Goal: Task Accomplishment & Management: Complete application form

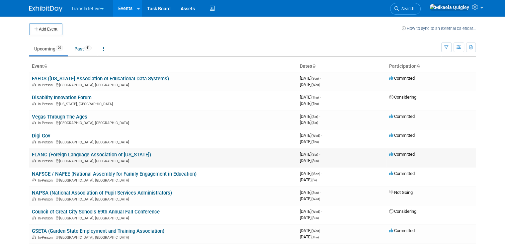
click at [35, 156] on link "FLANC (Foreign Language Association of [US_STATE])" at bounding box center [91, 155] width 119 height 6
click at [35, 30] on button "Add Event" at bounding box center [45, 29] width 33 height 12
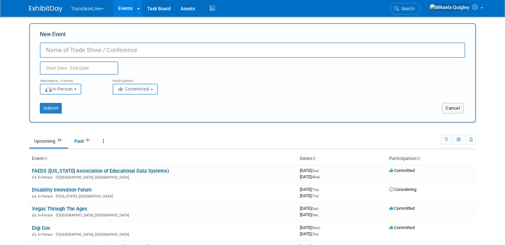
click at [96, 48] on input "New Event" at bounding box center [252, 49] width 425 height 15
paste input "IETA 2026 Ed Tech Conference – [GEOGRAPHIC_DATA], [GEOGRAPHIC_DATA]"
type input "IETA 2026 Ed Tech Conference – [GEOGRAPHIC_DATA], [GEOGRAPHIC_DATA]"
click at [81, 67] on input "text" at bounding box center [79, 67] width 78 height 13
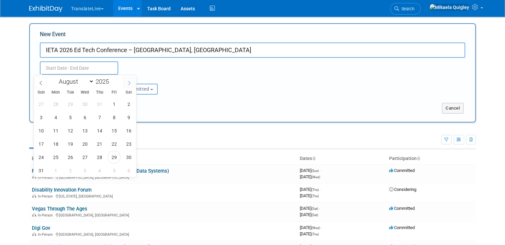
click at [129, 81] on icon at bounding box center [129, 83] width 5 height 5
select select "11"
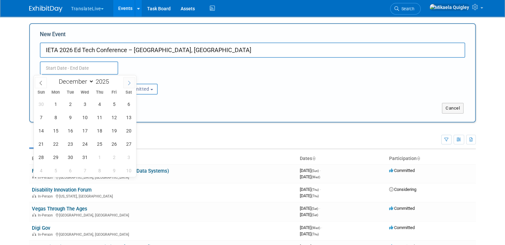
click at [129, 81] on icon at bounding box center [129, 83] width 5 height 5
type input "2026"
click at [129, 81] on icon at bounding box center [129, 83] width 5 height 5
select select "1"
click at [84, 104] on span "4" at bounding box center [84, 104] width 13 height 13
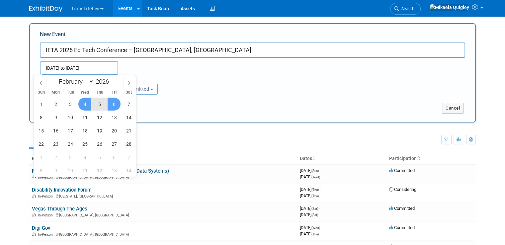
click at [111, 104] on span "6" at bounding box center [114, 104] width 13 height 13
type input "Feb 4, 2026 to Feb 6, 2026"
click at [175, 70] on div "Feb 4, 2026 to Feb 6, 2026 (3 days) Duplicate Event Warning" at bounding box center [252, 66] width 435 height 17
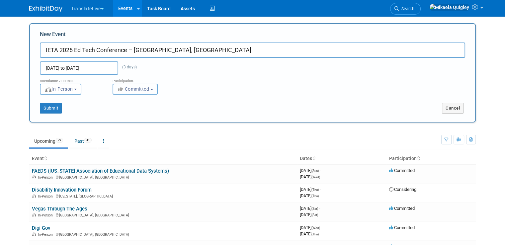
click at [149, 87] on button "Committed" at bounding box center [134, 89] width 45 height 11
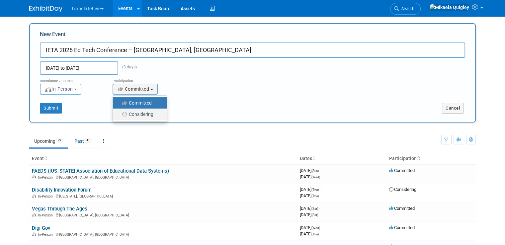
click at [139, 111] on label "Considering" at bounding box center [138, 114] width 44 height 9
click at [119, 112] on input "Considering" at bounding box center [116, 114] width 4 height 4
select select "2"
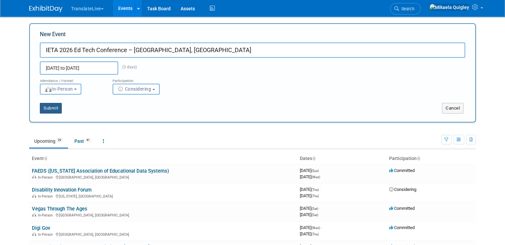
click at [43, 109] on button "Submit" at bounding box center [51, 108] width 22 height 11
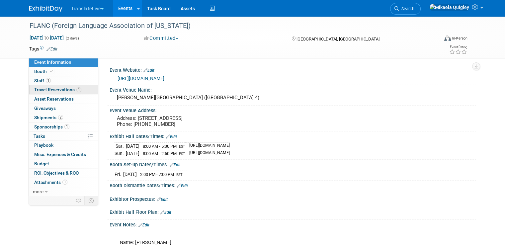
click at [54, 88] on span "Travel Reservations 1" at bounding box center [57, 89] width 47 height 5
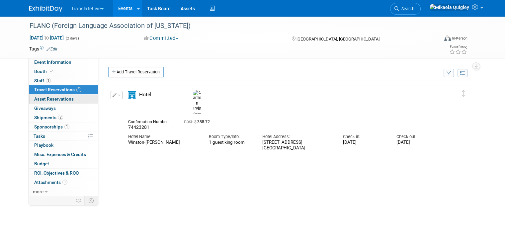
click at [69, 101] on link "0 Asset Reservations 0" at bounding box center [63, 99] width 69 height 9
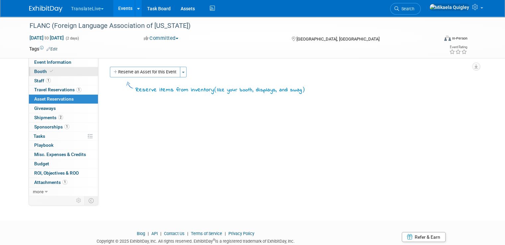
click at [59, 76] on link "Booth" at bounding box center [63, 71] width 69 height 9
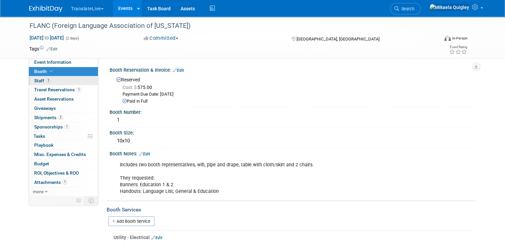
click at [60, 79] on link "1 Staff 1" at bounding box center [63, 80] width 69 height 9
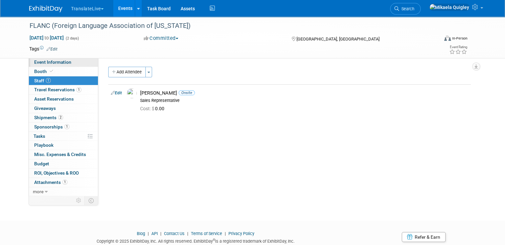
click at [61, 62] on span "Event Information" at bounding box center [52, 61] width 37 height 5
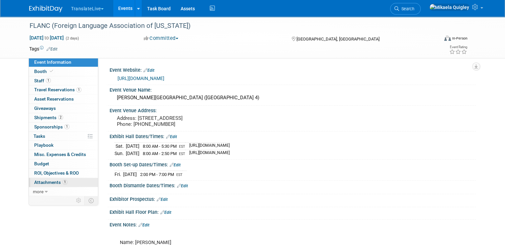
click at [70, 179] on link "1 Attachments 1" at bounding box center [63, 182] width 69 height 9
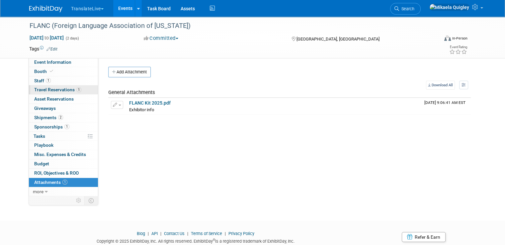
click at [58, 89] on span "Travel Reservations 1" at bounding box center [57, 89] width 47 height 5
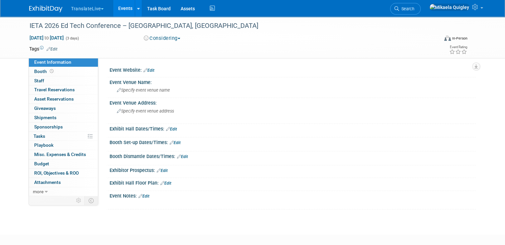
click at [143, 68] on link "Edit" at bounding box center [148, 70] width 11 height 5
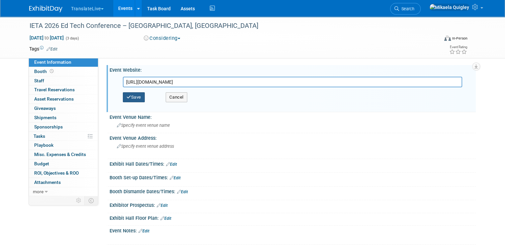
type input "https://ieta.events/"
click at [128, 98] on button "Save" at bounding box center [134, 97] width 22 height 10
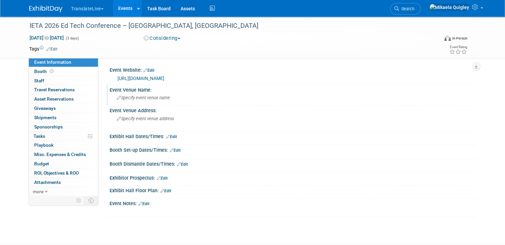
click at [169, 98] on div "Specify event venue name" at bounding box center [292, 98] width 356 height 10
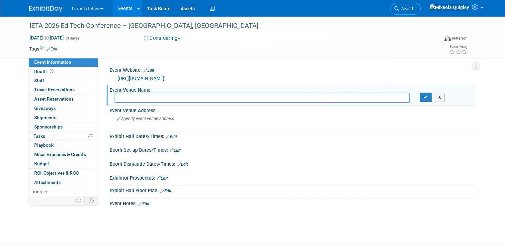
paste input "Boise Centre"
type input "Boise Centre"
click at [431, 100] on button "button" at bounding box center [425, 97] width 12 height 9
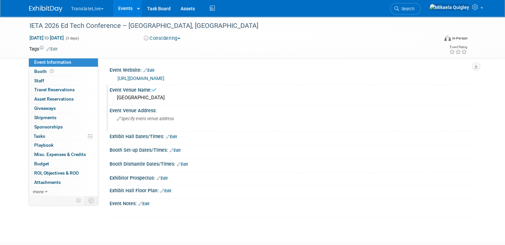
click at [174, 122] on div "Specify event venue address" at bounding box center [185, 120] width 143 height 15
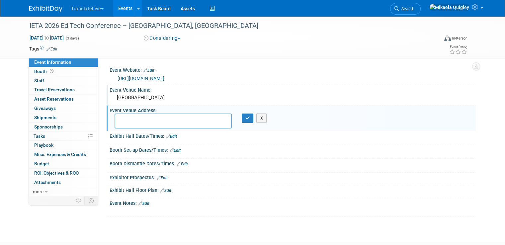
paste textarea "850 W. Front Street Boise, ID 83702 (208) 336-8900"
type textarea "850 W. Front Street Boise, ID 83702"
click at [245, 117] on icon "button" at bounding box center [247, 118] width 5 height 4
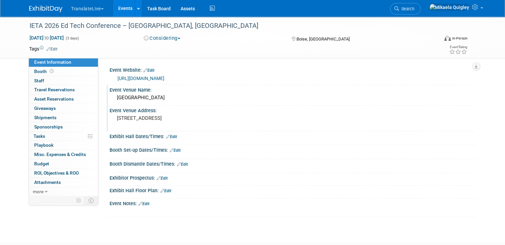
click at [140, 202] on link "Edit" at bounding box center [143, 203] width 11 height 5
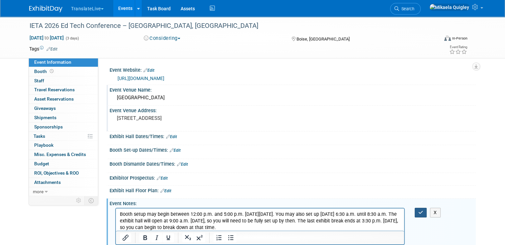
click at [424, 208] on button "button" at bounding box center [420, 213] width 12 height 10
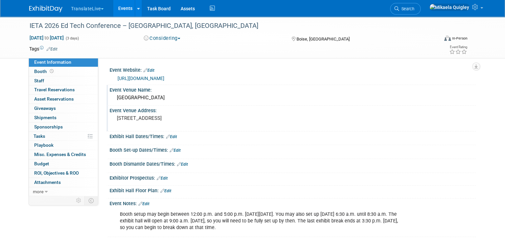
click at [167, 136] on link "Edit" at bounding box center [171, 136] width 11 height 5
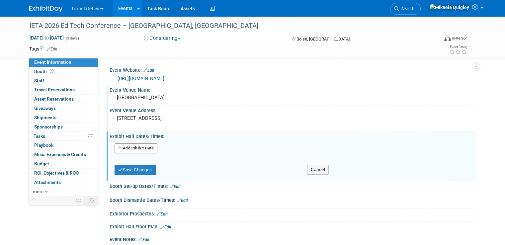
click at [119, 149] on button "Add Another Exhibit Date" at bounding box center [135, 148] width 43 height 10
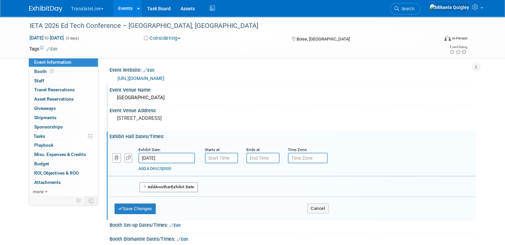
click at [177, 157] on input "Feb 4, 2026" at bounding box center [166, 158] width 56 height 11
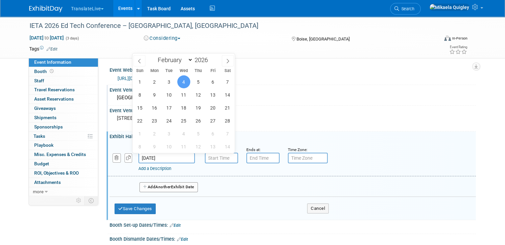
click at [223, 157] on input "text" at bounding box center [221, 158] width 33 height 11
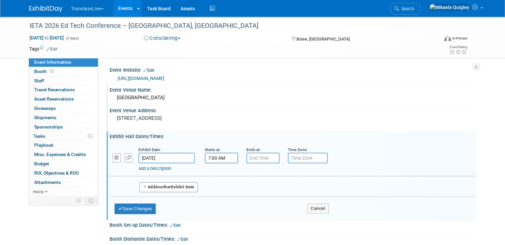
click at [209, 158] on input "7:00 AM" at bounding box center [221, 158] width 33 height 11
click at [215, 199] on span at bounding box center [220, 203] width 12 height 12
click at [214, 174] on span at bounding box center [220, 175] width 12 height 12
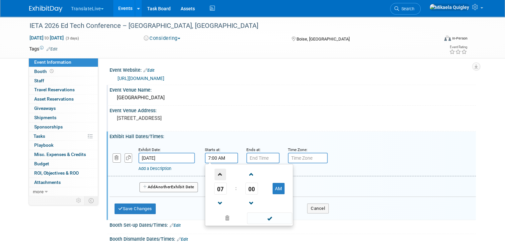
click at [214, 174] on span at bounding box center [220, 175] width 12 height 12
type input "9:00 AM"
click at [255, 157] on input "text" at bounding box center [262, 158] width 33 height 11
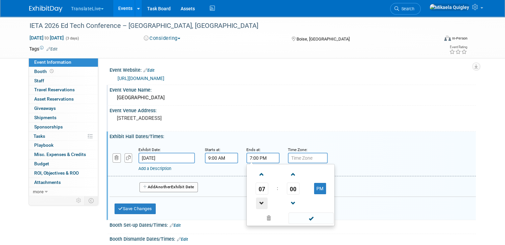
click at [257, 199] on span at bounding box center [262, 203] width 12 height 12
type input "4:00 PM"
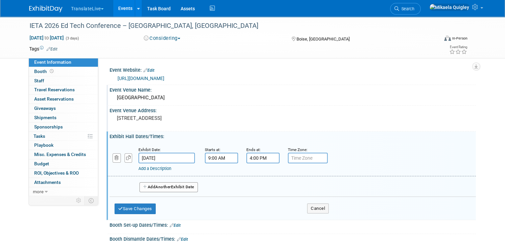
click at [303, 159] on input "text" at bounding box center [308, 158] width 40 height 11
type input "MDT"
click at [167, 186] on span "Another" at bounding box center [163, 186] width 16 height 5
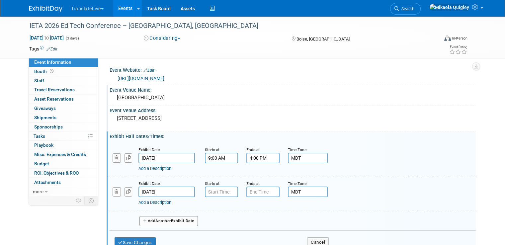
click at [211, 193] on input "text" at bounding box center [221, 191] width 33 height 11
click at [247, 207] on span at bounding box center [252, 208] width 12 height 12
click at [247, 206] on span at bounding box center [252, 208] width 12 height 12
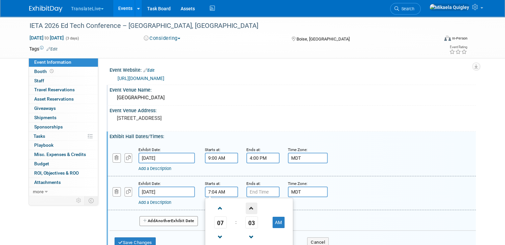
click at [247, 206] on span at bounding box center [252, 208] width 12 height 12
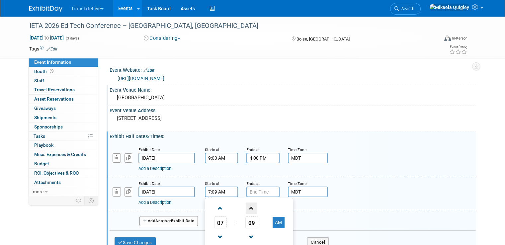
click at [247, 206] on span at bounding box center [252, 208] width 12 height 12
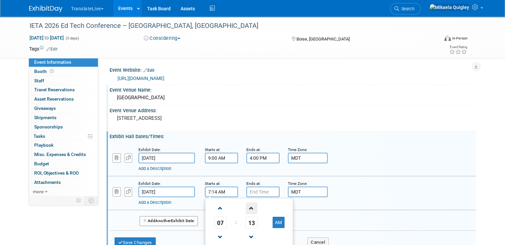
click at [247, 206] on span at bounding box center [252, 208] width 12 height 12
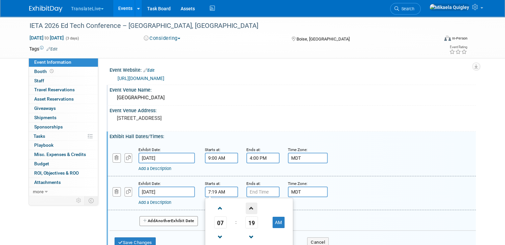
click at [247, 206] on span at bounding box center [252, 208] width 12 height 12
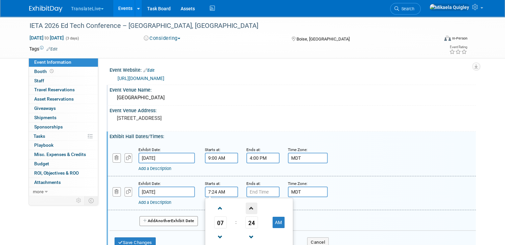
click at [247, 206] on span at bounding box center [252, 208] width 12 height 12
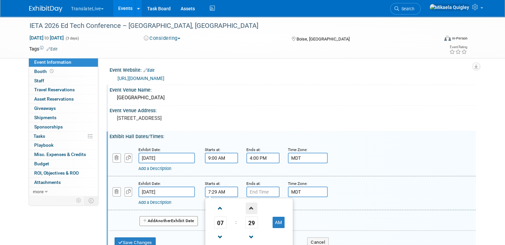
click at [247, 206] on span at bounding box center [252, 208] width 12 height 12
type input "7:30 AM"
click at [254, 189] on input "7:00 PM" at bounding box center [262, 191] width 33 height 11
click at [260, 191] on input "7:00 PM" at bounding box center [262, 191] width 33 height 11
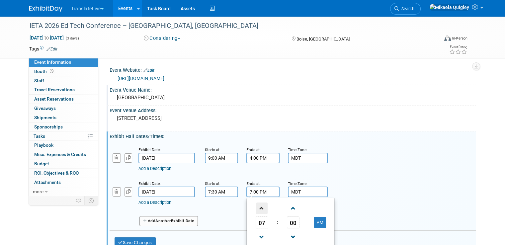
click at [256, 207] on span at bounding box center [262, 208] width 12 height 12
click at [256, 237] on span at bounding box center [262, 237] width 12 height 12
click at [256, 236] on span at bounding box center [262, 237] width 12 height 12
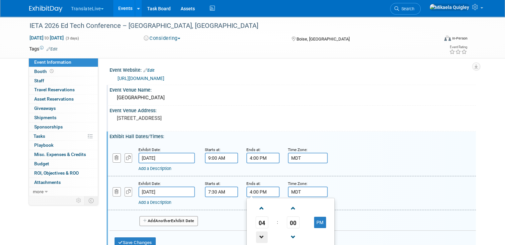
click at [256, 236] on span at bounding box center [262, 237] width 12 height 12
click at [288, 207] on span at bounding box center [293, 208] width 12 height 12
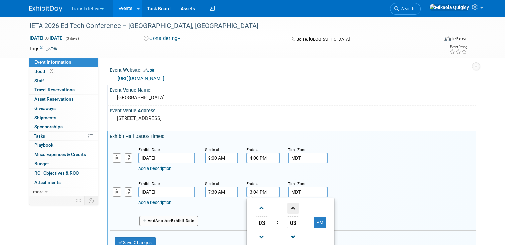
click at [288, 207] on span at bounding box center [293, 208] width 12 height 12
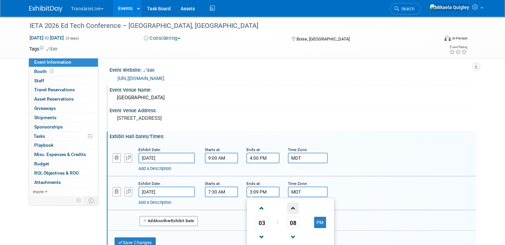
click at [288, 207] on span at bounding box center [293, 208] width 12 height 12
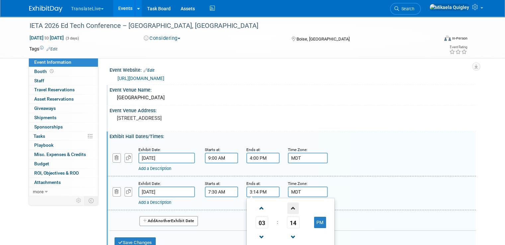
click at [288, 207] on span at bounding box center [293, 208] width 12 height 12
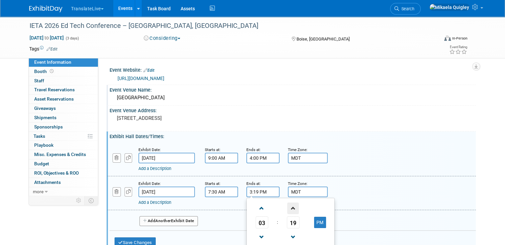
click at [288, 207] on span at bounding box center [293, 208] width 12 height 12
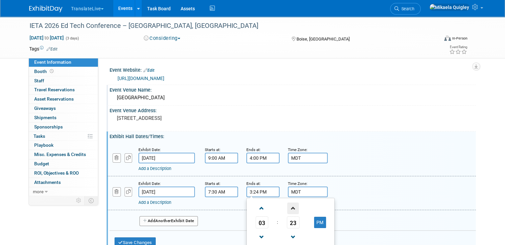
click at [288, 207] on span at bounding box center [293, 208] width 12 height 12
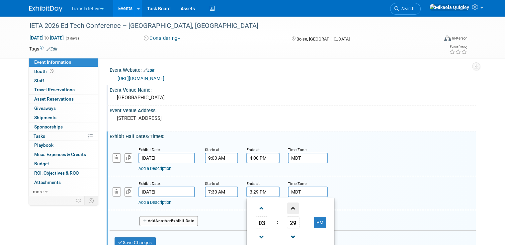
click at [288, 207] on span at bounding box center [293, 208] width 12 height 12
type input "3:30 PM"
click at [350, 183] on div "Add a Description Description:" at bounding box center [292, 193] width 378 height 26
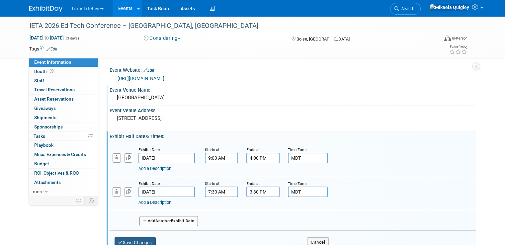
click at [135, 237] on button "Save Changes" at bounding box center [134, 242] width 41 height 11
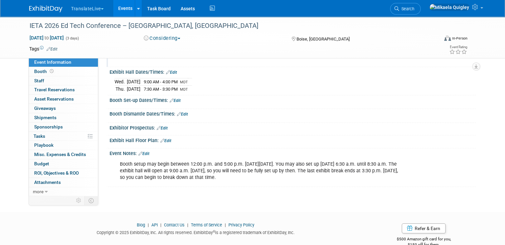
scroll to position [66, 0]
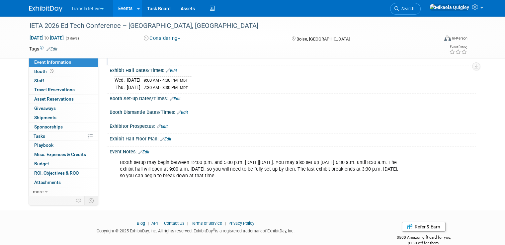
click at [171, 97] on link "Edit" at bounding box center [175, 99] width 11 height 5
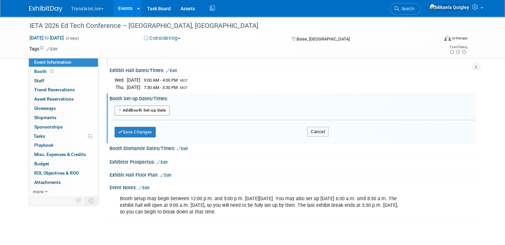
click at [135, 110] on button "Add Another Booth Set-up Date" at bounding box center [141, 111] width 55 height 10
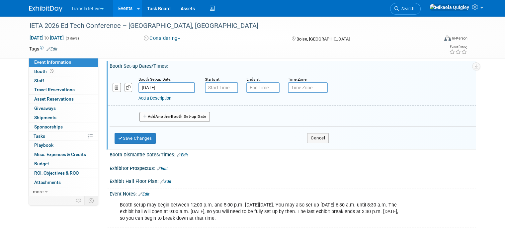
scroll to position [99, 0]
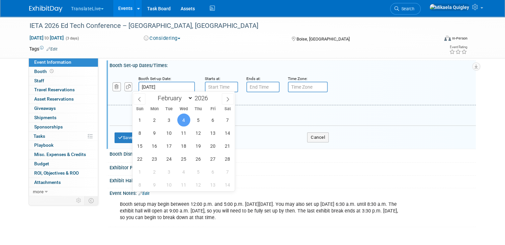
click at [166, 85] on input "Feb 4, 2026" at bounding box center [166, 87] width 56 height 11
click at [173, 120] on span "3" at bounding box center [169, 119] width 13 height 13
type input "Feb 3, 2026"
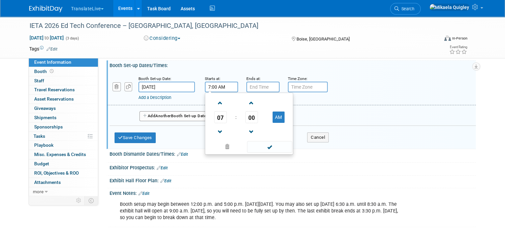
click at [215, 85] on input "7:00 AM" at bounding box center [221, 87] width 33 height 11
click at [216, 102] on span at bounding box center [220, 103] width 12 height 12
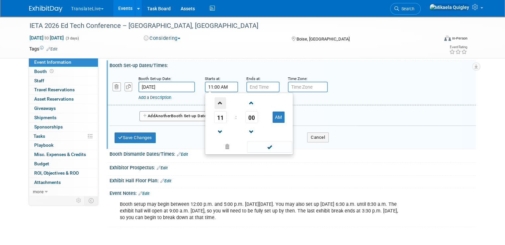
click at [216, 102] on span at bounding box center [220, 103] width 12 height 12
type input "12:00 PM"
click at [255, 84] on input "text" at bounding box center [262, 87] width 33 height 11
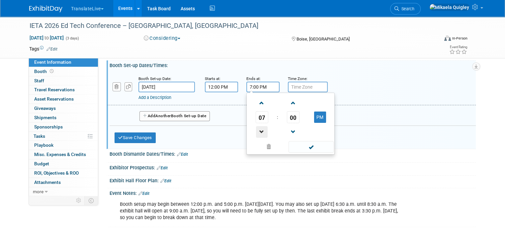
click at [256, 126] on span at bounding box center [262, 132] width 12 height 12
type input "5:00 PM"
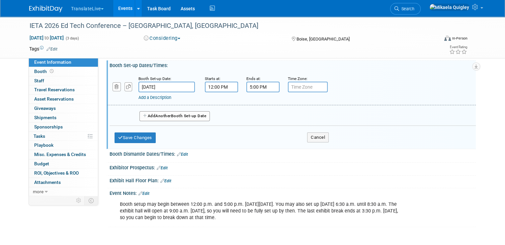
click at [290, 87] on input "text" at bounding box center [308, 87] width 40 height 11
type input "MDT"
click at [182, 115] on button "Add Another Booth Set-up Date" at bounding box center [174, 116] width 70 height 10
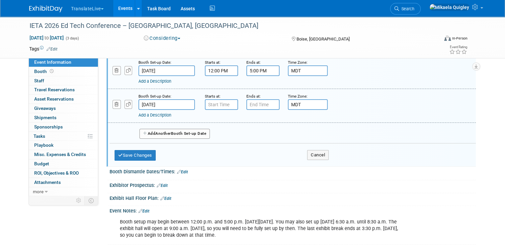
scroll to position [125, 0]
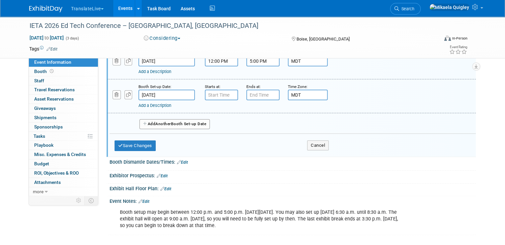
click at [220, 94] on input "text" at bounding box center [221, 95] width 33 height 11
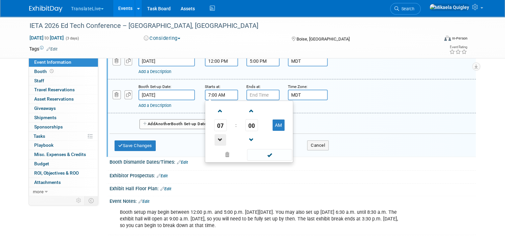
click at [217, 140] on span at bounding box center [220, 140] width 12 height 12
click at [246, 110] on span at bounding box center [252, 111] width 12 height 12
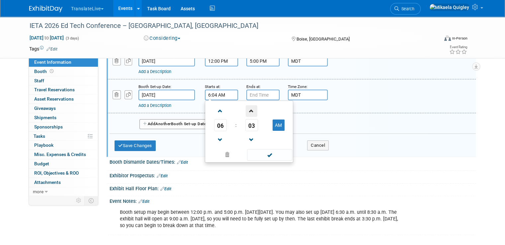
click at [246, 110] on span at bounding box center [252, 111] width 12 height 12
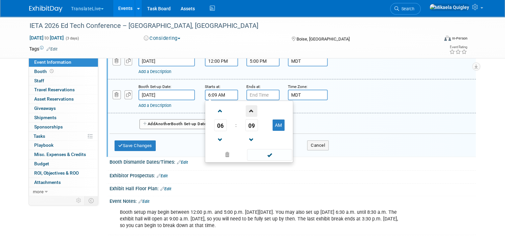
click at [246, 110] on span at bounding box center [252, 111] width 12 height 12
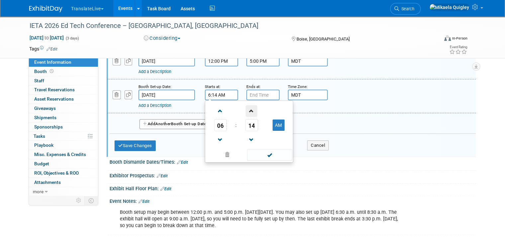
click at [246, 110] on span at bounding box center [252, 111] width 12 height 12
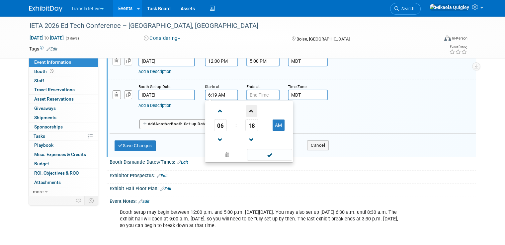
click at [246, 110] on span at bounding box center [252, 111] width 12 height 12
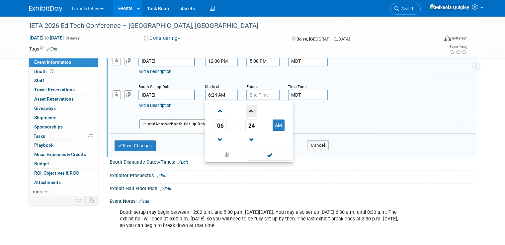
click at [246, 110] on span at bounding box center [252, 111] width 12 height 12
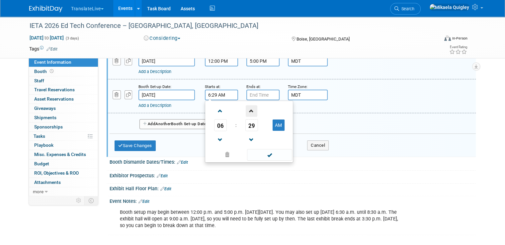
click at [246, 110] on span at bounding box center [252, 111] width 12 height 12
type input "6:30 AM"
click at [252, 92] on input "text" at bounding box center [262, 95] width 33 height 11
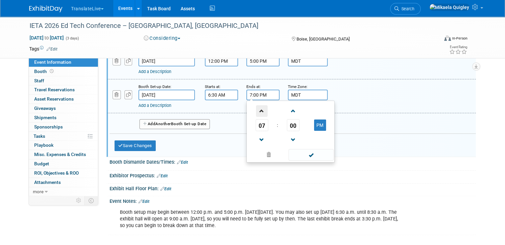
click at [259, 107] on span at bounding box center [262, 111] width 12 height 12
click at [287, 110] on span at bounding box center [293, 111] width 12 height 12
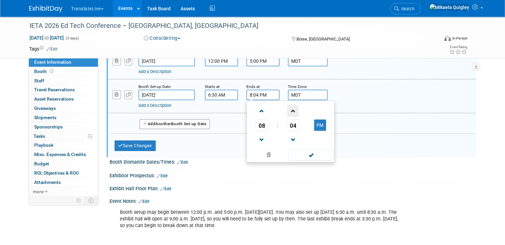
click at [287, 110] on span at bounding box center [293, 111] width 12 height 12
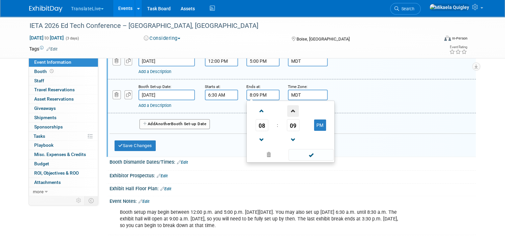
click at [287, 110] on span at bounding box center [293, 111] width 12 height 12
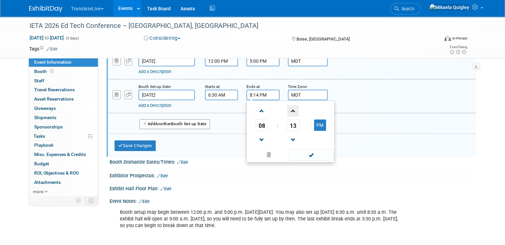
click at [287, 110] on span at bounding box center [293, 111] width 12 height 12
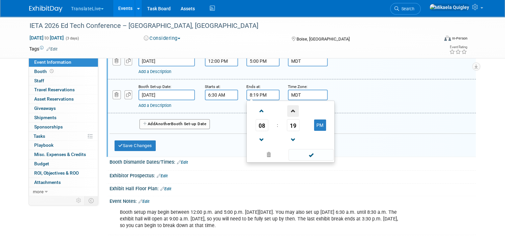
click at [287, 110] on span at bounding box center [293, 111] width 12 height 12
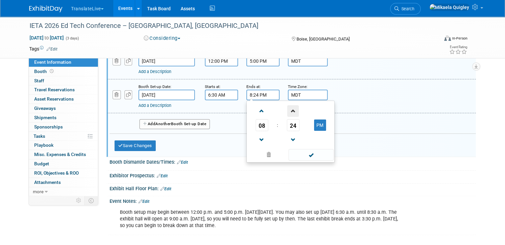
click at [287, 110] on span at bounding box center [293, 111] width 12 height 12
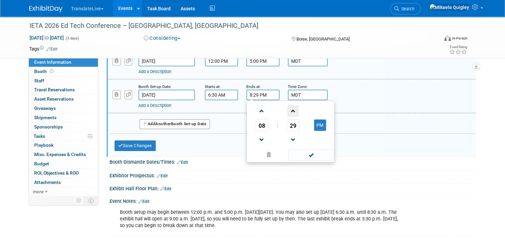
click at [287, 110] on span at bounding box center [293, 111] width 12 height 12
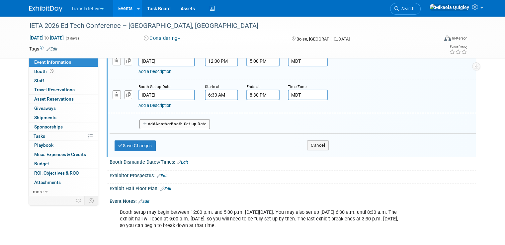
click at [302, 167] on div "Booth Dismantle Dates/Times: Edit Save Changes Cancel" at bounding box center [291, 164] width 369 height 14
click at [268, 94] on input "8:30 PM" at bounding box center [262, 95] width 33 height 11
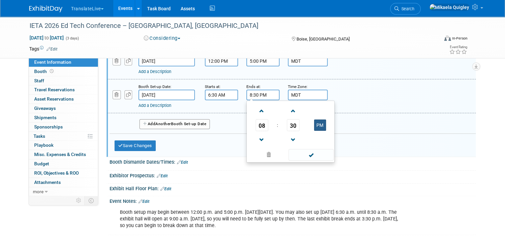
click at [314, 121] on button "PM" at bounding box center [320, 124] width 12 height 11
type input "8:30 AM"
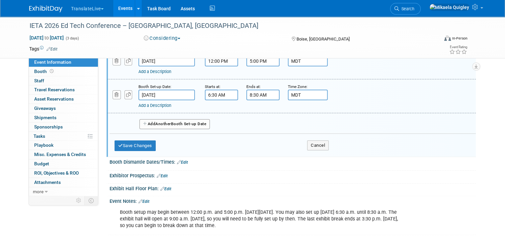
click at [303, 168] on div "Booth Dismantle Dates/Times: Edit Save Changes Cancel" at bounding box center [291, 164] width 369 height 14
click at [139, 200] on link "Edit" at bounding box center [143, 201] width 11 height 5
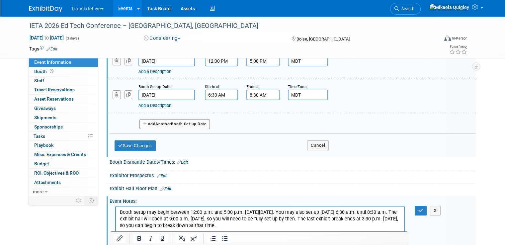
scroll to position [0, 0]
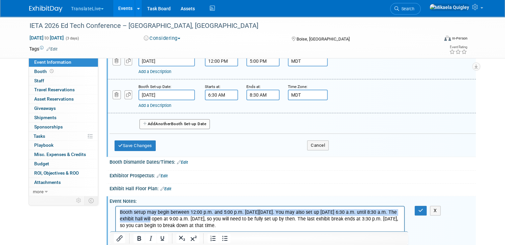
drag, startPoint x: 139, startPoint y: 219, endPoint x: 110, endPoint y: 213, distance: 29.9
click at [116, 213] on html "Booth setup may begin between 12:00 p.m. and 5:00 p.m. on Tuesday, Feb. 3. You …" at bounding box center [260, 217] width 288 height 23
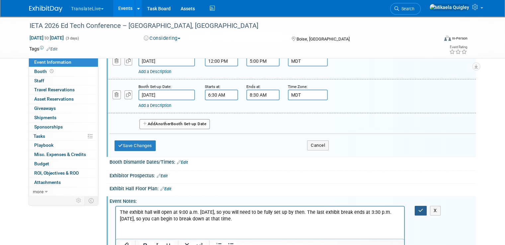
click at [423, 209] on icon "button" at bounding box center [420, 210] width 5 height 5
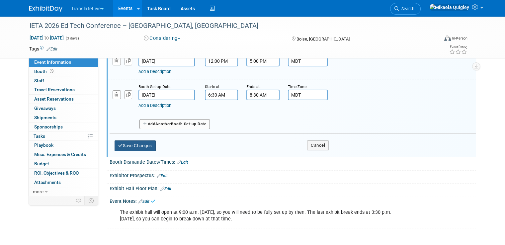
click at [135, 144] on button "Save Changes" at bounding box center [134, 145] width 41 height 11
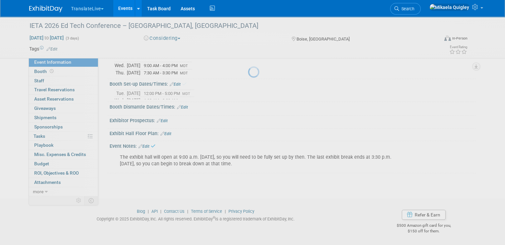
scroll to position [71, 0]
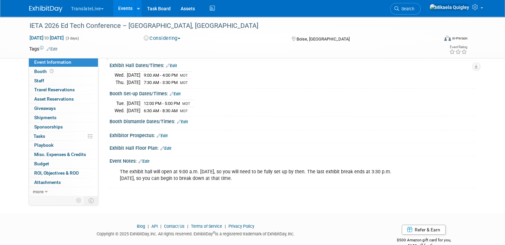
click at [180, 120] on link "Edit" at bounding box center [182, 121] width 11 height 5
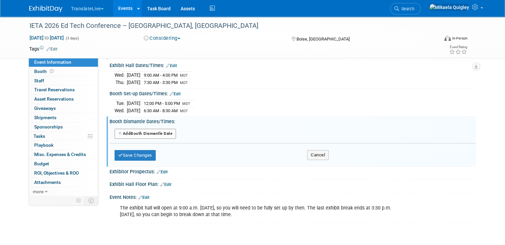
click at [153, 130] on button "Add Another Booth Dismantle Date" at bounding box center [144, 134] width 61 height 10
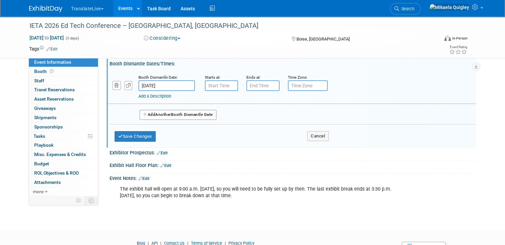
scroll to position [130, 0]
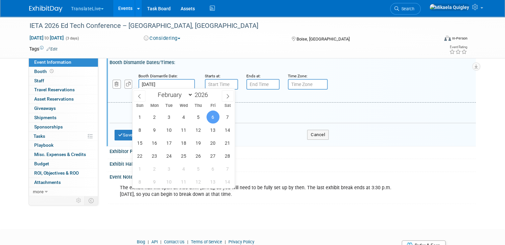
click at [177, 82] on input "Feb 6, 2026" at bounding box center [166, 84] width 56 height 11
click at [199, 117] on span "5" at bounding box center [198, 116] width 13 height 13
type input "Feb 5, 2026"
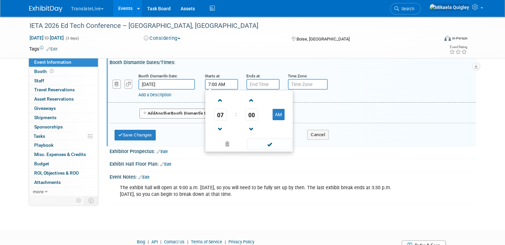
click at [213, 79] on input "7:00 AM" at bounding box center [221, 84] width 33 height 11
click at [217, 123] on span at bounding box center [220, 129] width 12 height 12
click at [216, 121] on link at bounding box center [220, 128] width 13 height 17
click at [216, 124] on span at bounding box center [220, 129] width 12 height 12
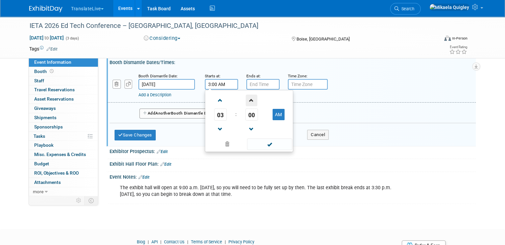
click at [246, 96] on span at bounding box center [252, 101] width 12 height 12
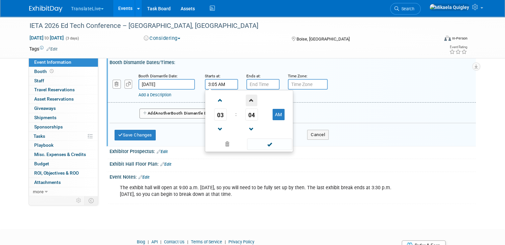
click at [246, 96] on span at bounding box center [252, 101] width 12 height 12
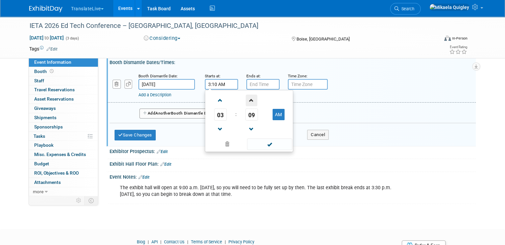
click at [246, 96] on span at bounding box center [252, 101] width 12 height 12
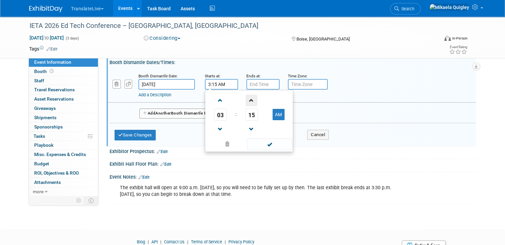
click at [246, 96] on span at bounding box center [252, 101] width 12 height 12
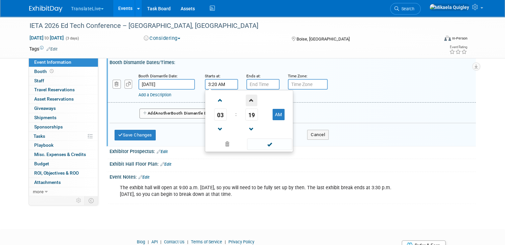
click at [246, 96] on span at bounding box center [252, 101] width 12 height 12
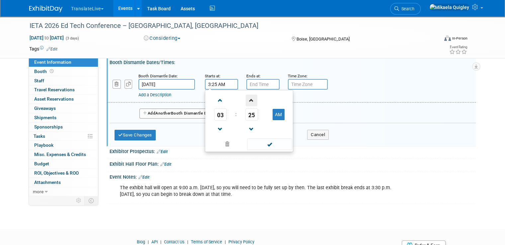
click at [246, 96] on span at bounding box center [252, 101] width 12 height 12
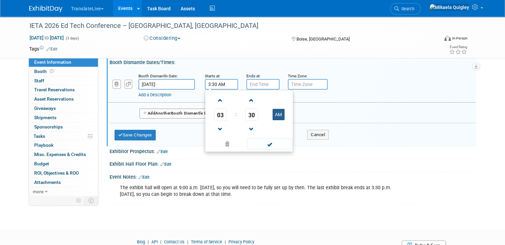
click at [272, 112] on button "AM" at bounding box center [278, 114] width 12 height 11
type input "3:30 PM"
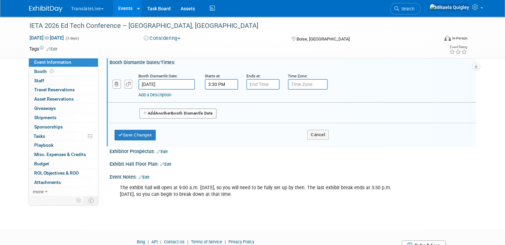
click at [272, 167] on div at bounding box center [292, 168] width 366 height 3
click at [132, 132] on button "Save Changes" at bounding box center [134, 135] width 41 height 11
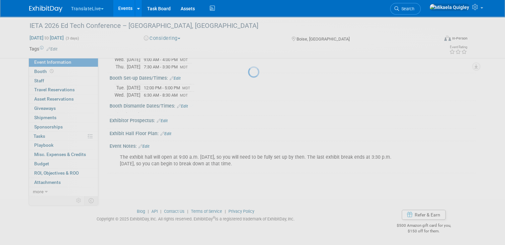
scroll to position [85, 0]
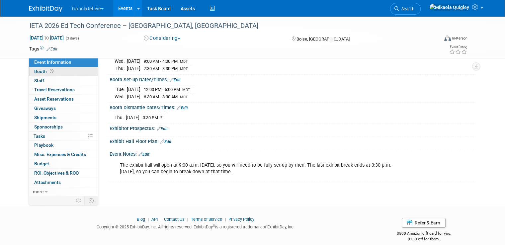
click at [54, 71] on link "Booth" at bounding box center [63, 71] width 69 height 9
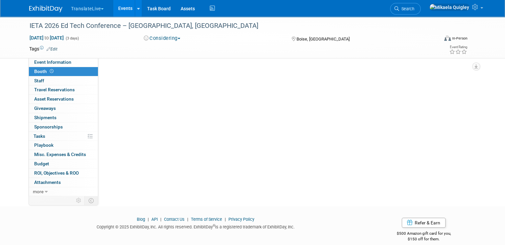
scroll to position [0, 0]
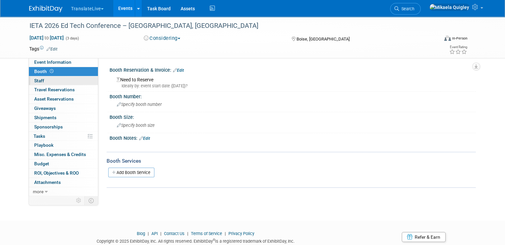
click at [61, 78] on link "0 Staff 0" at bounding box center [63, 80] width 69 height 9
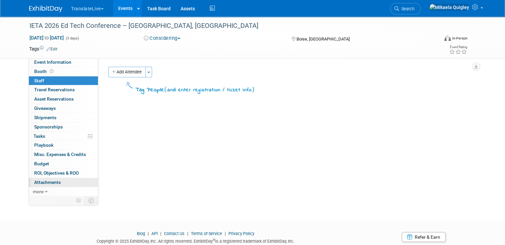
click at [58, 180] on link "0 Attachments 0" at bounding box center [63, 182] width 69 height 9
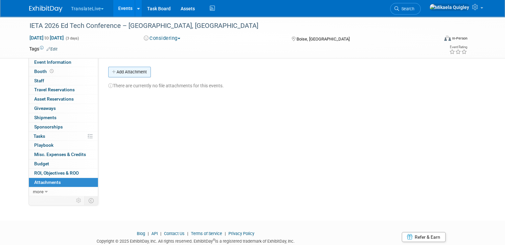
click at [122, 72] on button "Add Attachment" at bounding box center [129, 72] width 42 height 11
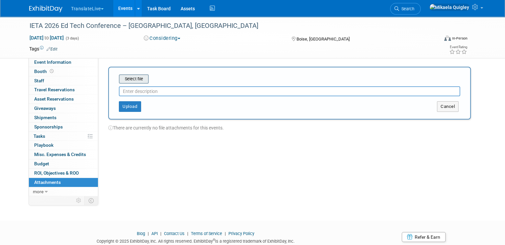
click at [137, 81] on input "file" at bounding box center [108, 79] width 79 height 8
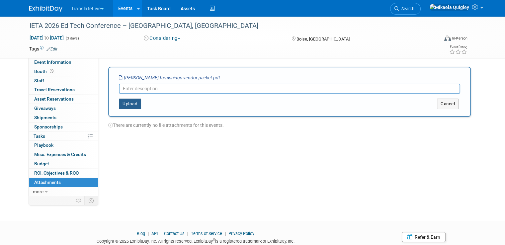
click at [123, 105] on button "Upload" at bounding box center [130, 104] width 22 height 11
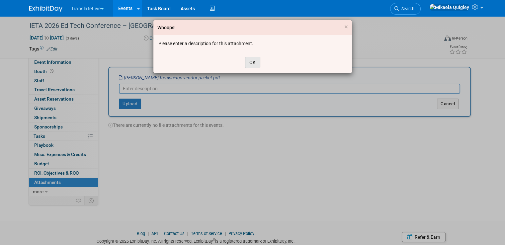
click at [251, 61] on button "OK" at bounding box center [252, 62] width 15 height 11
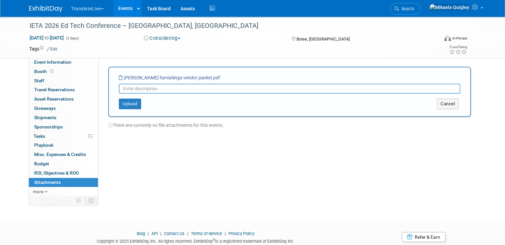
click at [215, 90] on input "text" at bounding box center [289, 89] width 341 height 10
type input "Show Packet"
click at [125, 107] on button "Upload" at bounding box center [130, 104] width 22 height 11
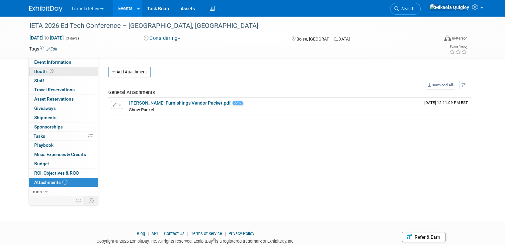
click at [59, 69] on link "Booth" at bounding box center [63, 71] width 69 height 9
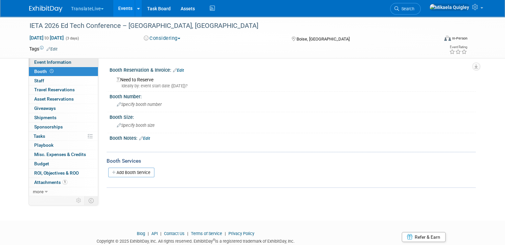
click at [61, 64] on span "Event Information" at bounding box center [52, 61] width 37 height 5
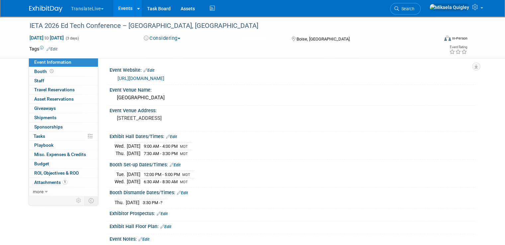
click at [181, 190] on link "Edit" at bounding box center [182, 192] width 11 height 5
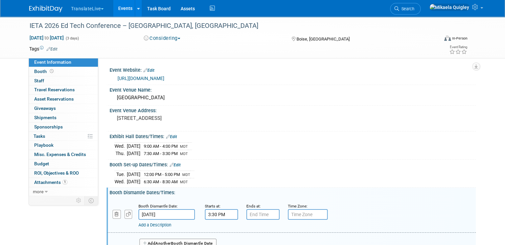
click at [264, 213] on input "text" at bounding box center [262, 214] width 33 height 11
type input "7:00 PM"
click at [319, 203] on div "Add a Description Description:" at bounding box center [292, 215] width 378 height 26
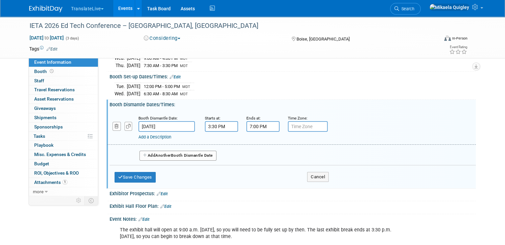
scroll to position [96, 0]
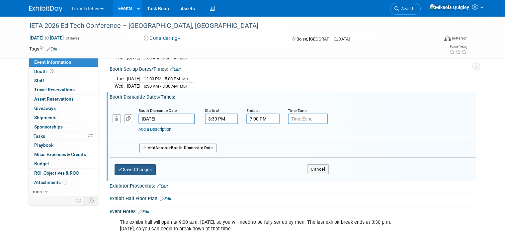
click at [137, 166] on button "Save Changes" at bounding box center [134, 169] width 41 height 11
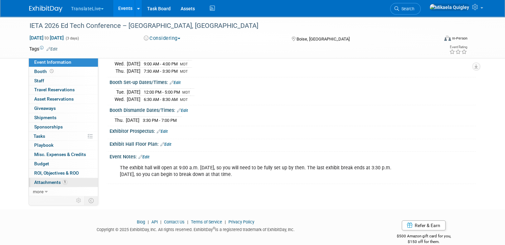
click at [42, 182] on span "Attachments 1" at bounding box center [50, 182] width 33 height 5
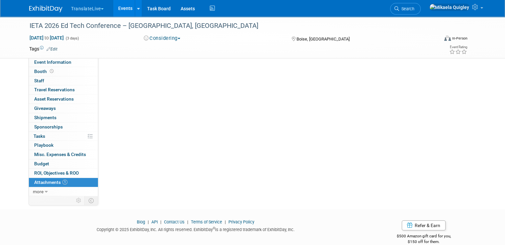
scroll to position [0, 0]
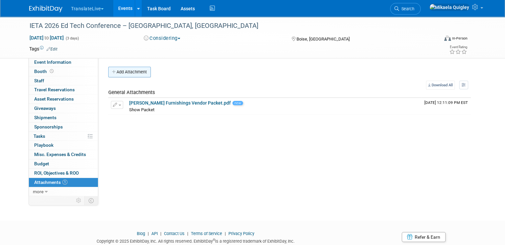
click at [125, 72] on button "Add Attachment" at bounding box center [129, 72] width 42 height 11
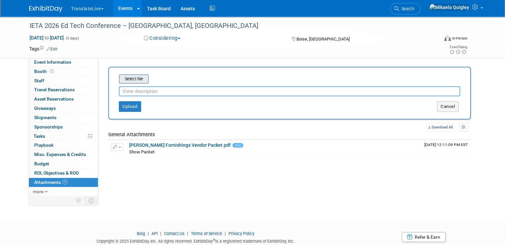
click at [125, 83] on input "file" at bounding box center [108, 79] width 79 height 8
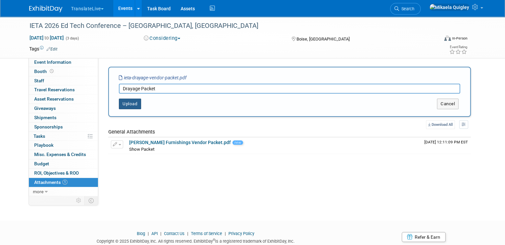
type input "Drayage Packet"
click at [123, 104] on button "Upload" at bounding box center [130, 104] width 22 height 11
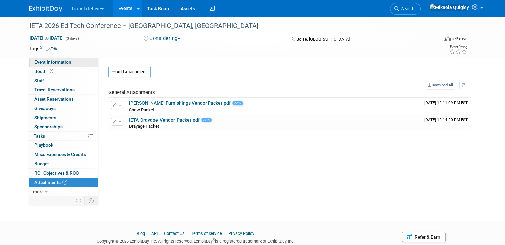
click at [65, 61] on link "Event Information" at bounding box center [63, 62] width 69 height 9
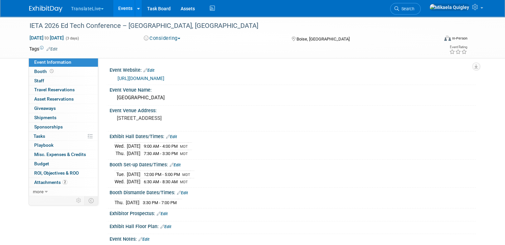
click at [120, 13] on link "Events" at bounding box center [125, 8] width 24 height 17
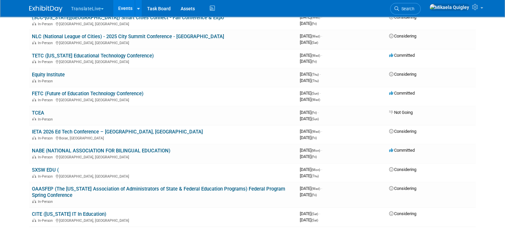
scroll to position [421, 0]
